Goal: Information Seeking & Learning: Check status

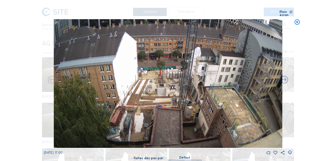
click at [298, 19] on icon at bounding box center [297, 22] width 6 height 6
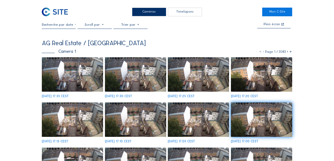
click at [59, 26] on input "text" at bounding box center [59, 25] width 34 height 4
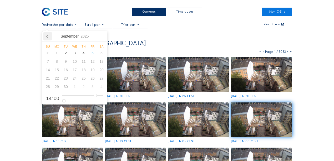
click at [46, 38] on icon at bounding box center [47, 36] width 8 height 8
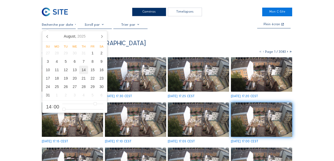
click at [83, 70] on div "14" at bounding box center [83, 70] width 9 height 8
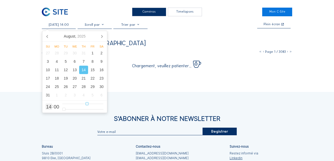
type input "[DATE] 08:00"
type input "8"
click at [77, 104] on input "range" at bounding box center [82, 104] width 41 height 4
type input "[DATE] 15:00"
type input "15"
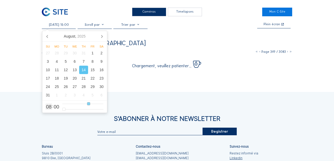
click at [88, 104] on input "range" at bounding box center [82, 104] width 41 height 4
type input "[DATE] 13:00"
type input "13"
click at [85, 104] on input "range" at bounding box center [82, 104] width 41 height 4
click at [84, 104] on input "range" at bounding box center [82, 104] width 41 height 4
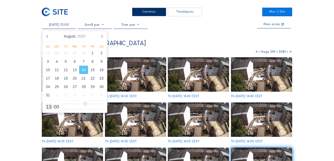
type input "[DATE] 12:00"
type input "12"
type input "[DATE] 11:00"
type input "11"
click at [83, 104] on input "range" at bounding box center [82, 104] width 41 height 4
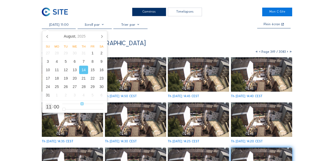
type input "[DATE] 12:00"
type input "12"
type input "[DATE] 13:00"
type input "13"
click at [85, 103] on input "range" at bounding box center [82, 104] width 41 height 4
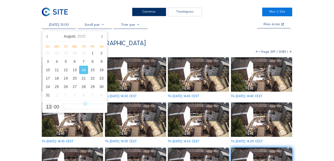
type input "[DATE] 12:00"
type input "12"
click at [84, 103] on input "range" at bounding box center [82, 104] width 41 height 4
type input "[DATE] 12:11"
type input "11"
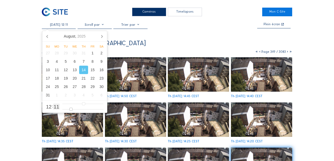
click at [71, 110] on input "range" at bounding box center [82, 109] width 41 height 4
type input "[DATE] 12:15"
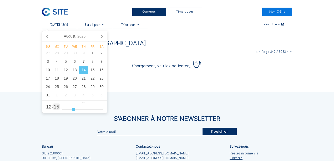
type input "15"
click at [73, 109] on input "range" at bounding box center [82, 109] width 41 height 4
click at [134, 54] on div "Camera 1 Page 349 / 3083" at bounding box center [167, 51] width 250 height 4
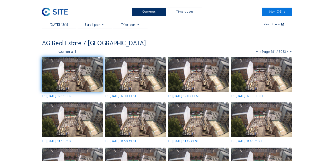
click at [79, 75] on img at bounding box center [72, 74] width 61 height 34
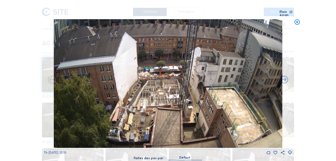
click at [52, 78] on icon at bounding box center [51, 79] width 9 height 9
click at [48, 80] on icon at bounding box center [51, 79] width 9 height 9
click at [52, 78] on icon at bounding box center [51, 79] width 9 height 9
click at [282, 76] on icon at bounding box center [284, 79] width 9 height 9
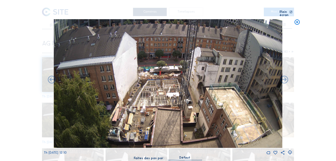
click at [282, 76] on icon at bounding box center [284, 79] width 9 height 9
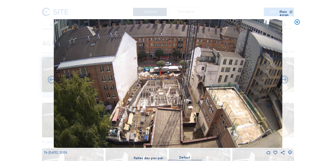
click at [282, 76] on icon at bounding box center [284, 79] width 9 height 9
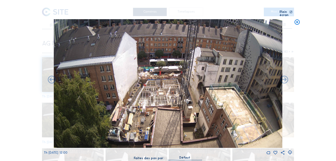
click at [282, 76] on icon at bounding box center [284, 79] width 9 height 9
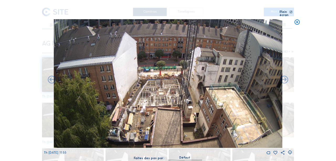
click at [282, 76] on icon at bounding box center [284, 79] width 9 height 9
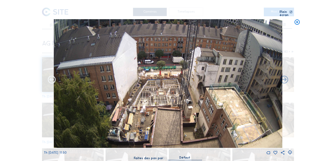
click at [52, 78] on icon at bounding box center [51, 79] width 9 height 9
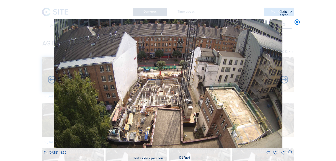
click at [52, 78] on icon at bounding box center [51, 79] width 9 height 9
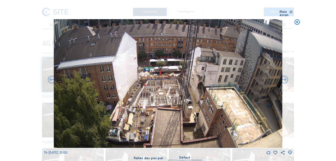
click at [297, 20] on icon at bounding box center [297, 22] width 6 height 6
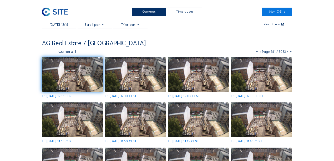
click at [65, 26] on input "[DATE] 12:15" at bounding box center [59, 25] width 34 height 4
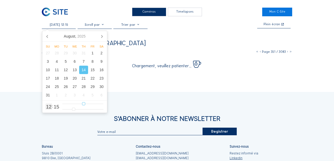
type input "[DATE] 14:15"
type input "14"
click at [86, 105] on input "range" at bounding box center [82, 104] width 41 height 4
type input "[DATE] 14:11"
type input "11"
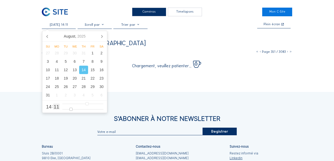
click at [71, 110] on input "range" at bounding box center [82, 109] width 41 height 4
click at [69, 110] on input "range" at bounding box center [82, 109] width 41 height 4
type input "[DATE] 14:05"
type input "5"
type input "[DATE] 14:04"
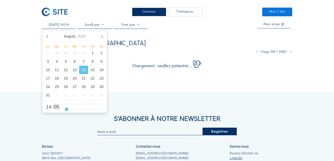
type input "4"
click at [66, 109] on input "range" at bounding box center [82, 109] width 41 height 4
type input "[DATE] 14:03"
type input "3"
type input "[DATE] 14:02"
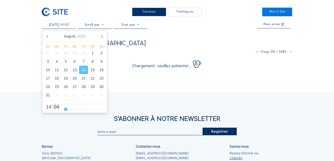
type input "2"
type input "[DATE] 14:01"
type input "1"
type input "[DATE] 14:00"
drag, startPoint x: 64, startPoint y: 109, endPoint x: 61, endPoint y: 110, distance: 3.4
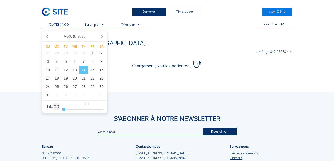
type input "0"
click at [62, 110] on input "range" at bounding box center [82, 109] width 41 height 4
click at [138, 40] on div "[DATE] 14:00 Plein écran AG Real Estate / [GEOGRAPHIC_DATA] MDE Camera 1 Page 3…" at bounding box center [167, 45] width 250 height 45
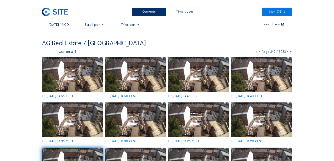
click at [81, 78] on img at bounding box center [72, 74] width 61 height 34
